Goal: Information Seeking & Learning: Learn about a topic

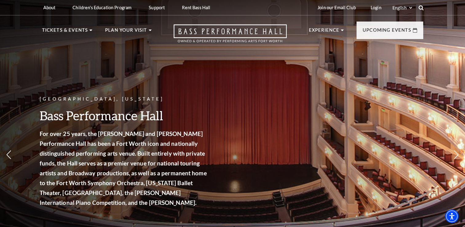
click at [423, 5] on icon at bounding box center [421, 8] width 6 height 6
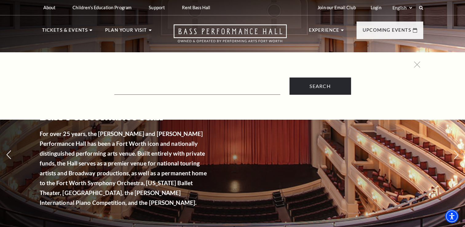
click at [172, 89] on input "Text field" at bounding box center [197, 88] width 166 height 13
type input "young patrons club"
click at [290, 77] on input "Search" at bounding box center [320, 85] width 61 height 17
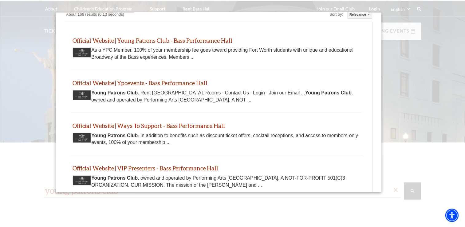
scroll to position [11, 0]
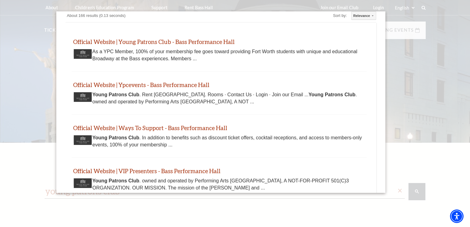
click at [35, 161] on div at bounding box center [235, 147] width 470 height 295
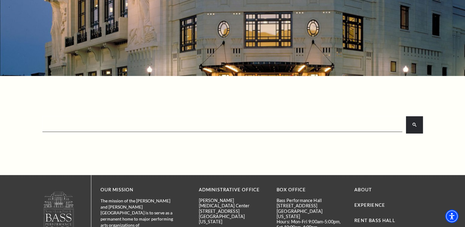
scroll to position [0, 0]
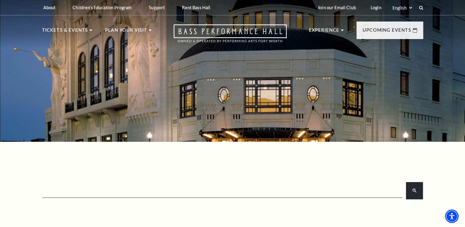
click at [170, 192] on input "search" at bounding box center [222, 190] width 358 height 12
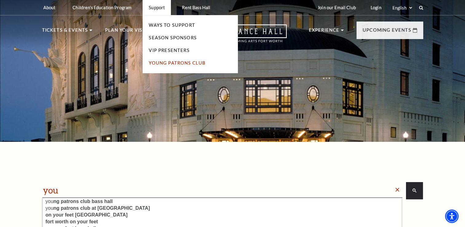
type input "you"
click at [158, 65] on link "Young Patrons Club" at bounding box center [177, 62] width 57 height 5
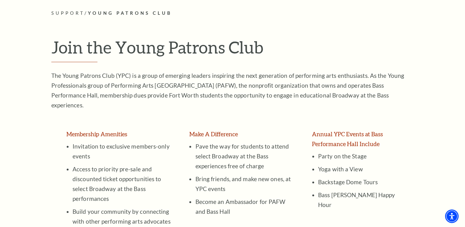
scroll to position [152, 0]
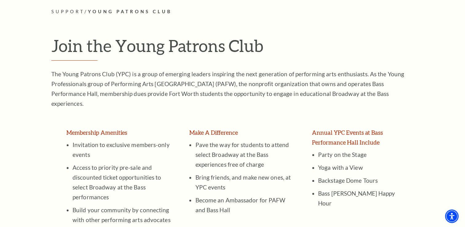
click at [198, 151] on li "Pave the way for students to attend select Broadway at the Bass experiences fre…" at bounding box center [244, 155] width 99 height 30
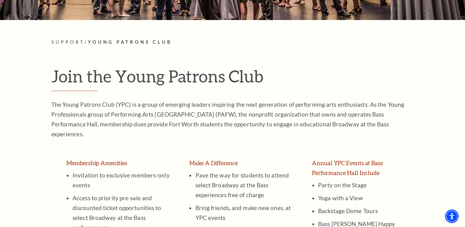
scroll to position [122, 0]
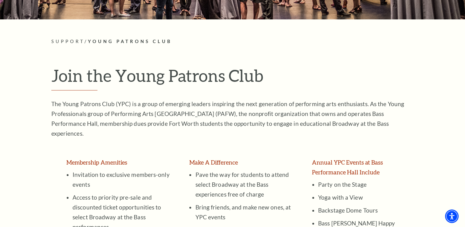
click at [312, 148] on table "Membership Amenities Invitation to exclusive members-only events Access to prio…" at bounding box center [232, 206] width 345 height 116
